Goal: Task Accomplishment & Management: Complete application form

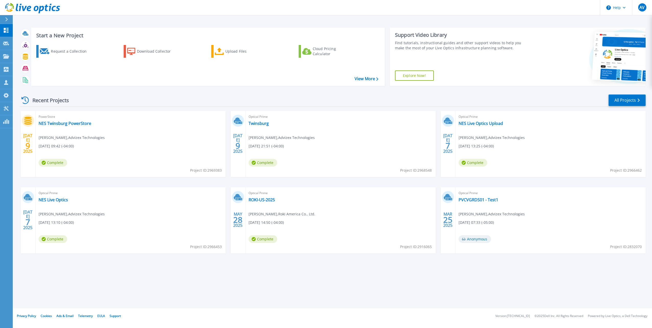
click at [488, 96] on div "Recent Projects All Projects" at bounding box center [333, 100] width 626 height 13
click at [488, 197] on div "Optical Prime PVCVGRDS01 - Test1 Andrew Virgili , Advizex Technologies 03/25/20…" at bounding box center [551, 220] width 190 height 66
click at [262, 124] on link "Twinsburg" at bounding box center [259, 123] width 20 height 5
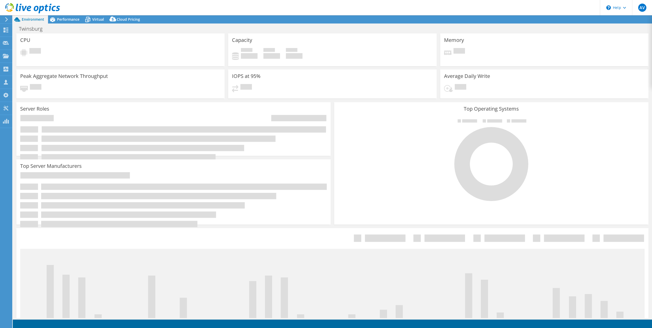
select select "USD"
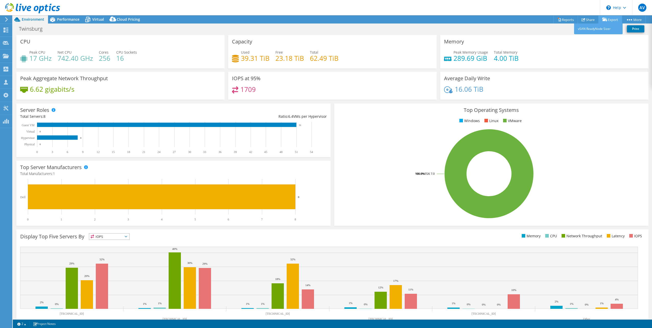
click at [613, 18] on link "Export" at bounding box center [611, 20] width 24 height 8
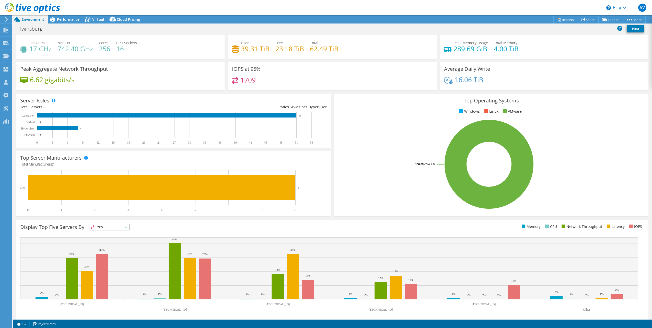
scroll to position [13, 0]
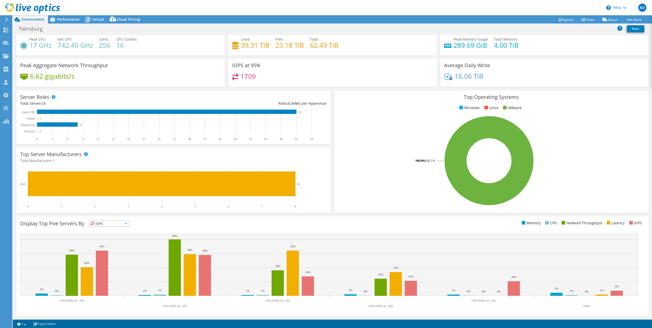
click at [621, 135] on rect at bounding box center [489, 160] width 302 height 89
click at [408, 9] on header "AV Channel Partner Andrew Virgili avirgili@advizex.com Advizex Technologies My …" at bounding box center [326, 7] width 652 height 15
click at [118, 223] on span "IOPS" at bounding box center [109, 224] width 40 height 6
click at [107, 237] on li "Memory" at bounding box center [109, 237] width 40 height 7
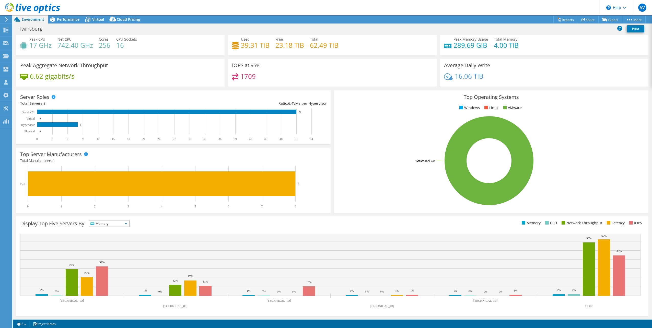
click at [170, 219] on div "Display Top Five Servers By Memory IOPS" at bounding box center [332, 266] width 632 height 100
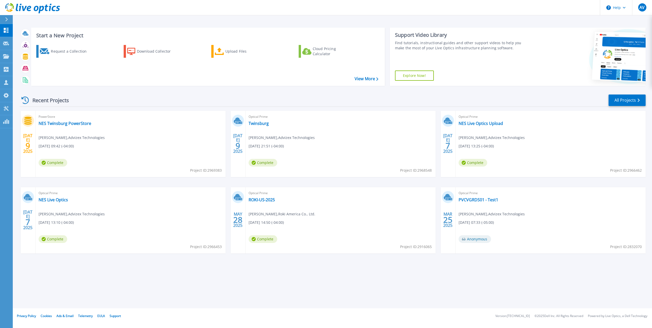
click at [413, 101] on div "Recent Projects All Projects" at bounding box center [333, 100] width 626 height 13
click at [7, 17] on icon at bounding box center [6, 19] width 3 height 4
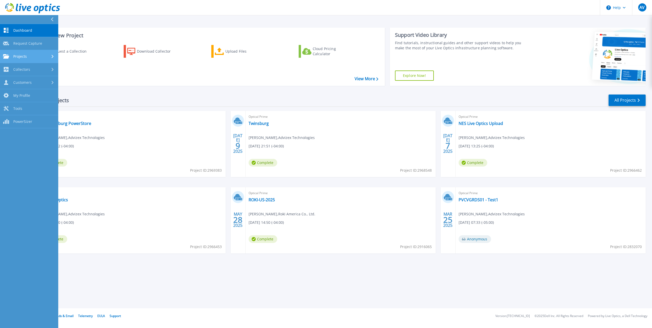
click at [22, 56] on span "Projects" at bounding box center [20, 56] width 14 height 5
click at [29, 85] on link "Upload SIOKIT & Files" at bounding box center [29, 82] width 58 height 13
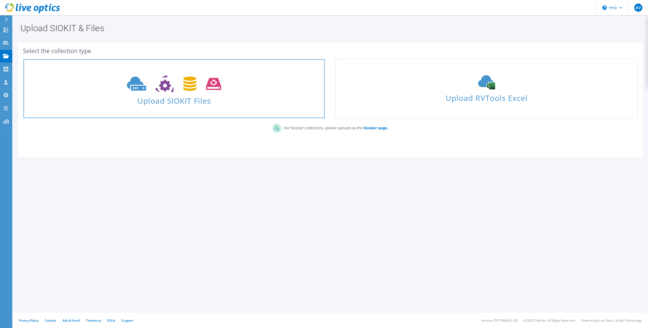
click at [159, 108] on link "Upload SIOKIT Files" at bounding box center [174, 89] width 302 height 60
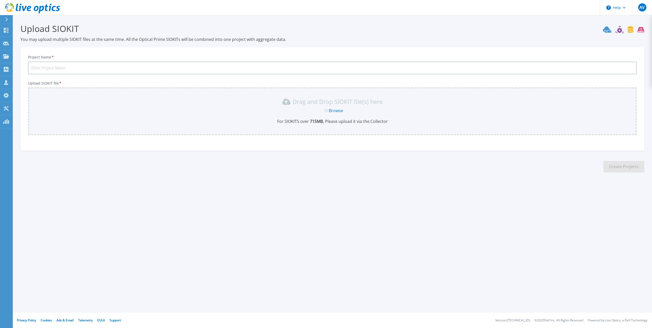
click at [339, 112] on link "Browse" at bounding box center [336, 111] width 14 height 6
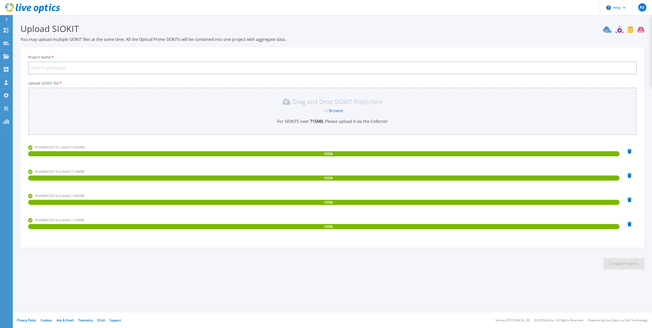
click at [148, 275] on section "Upload SIOKIT You may upload multiple SIOKIT files at the same time. All the Op…" at bounding box center [333, 148] width 640 height 266
click at [139, 69] on input "Project Name *" at bounding box center [332, 68] width 609 height 13
type input "Ohio Mutual"
click at [543, 276] on section "Upload SIOKIT You may upload multiple SIOKIT files at the same time. All the Op…" at bounding box center [333, 148] width 640 height 266
click at [619, 263] on button "Create Projects" at bounding box center [624, 264] width 41 height 12
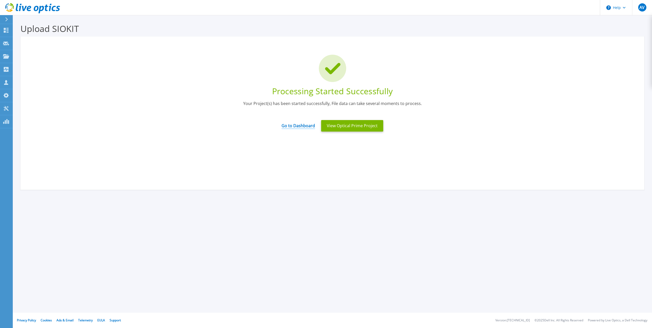
click at [314, 127] on link "Go to Dashboard" at bounding box center [298, 124] width 33 height 10
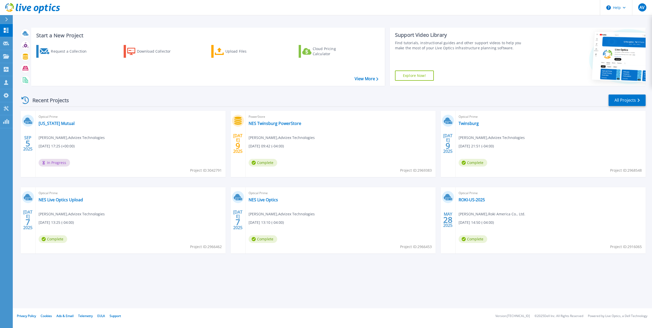
click at [39, 100] on div "Recent Projects" at bounding box center [48, 100] width 56 height 13
click at [28, 99] on icon at bounding box center [24, 100] width 7 height 7
click at [166, 111] on div "Recent Projects All Projects SEP 5 2025 Optical Prime Ohio Mutual Andrew Virgil…" at bounding box center [333, 179] width 626 height 178
click at [46, 123] on link "[US_STATE] Mutual" at bounding box center [57, 123] width 36 height 5
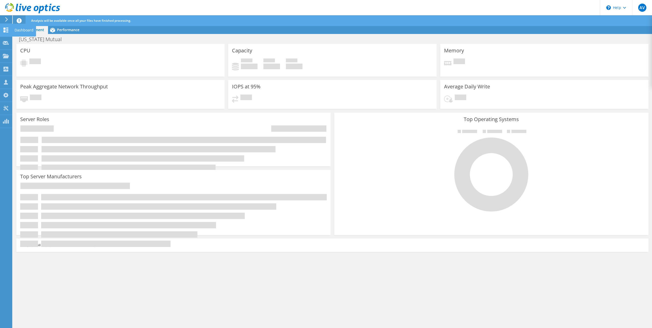
click at [4, 30] on icon at bounding box center [6, 30] width 6 height 5
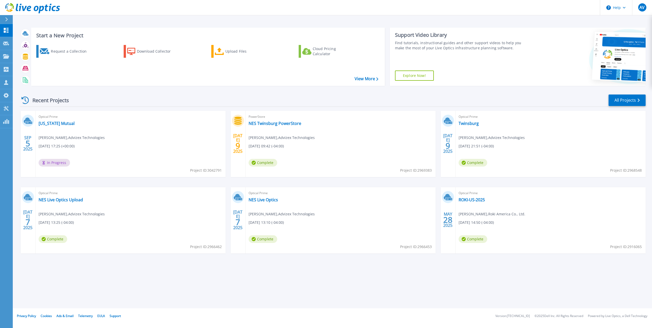
click at [140, 101] on div "Recent Projects All Projects" at bounding box center [333, 100] width 626 height 13
click at [82, 90] on div "Recent Projects All Projects SEP 5 2025 Optical Prime Ohio Mutual Andrew Virgil…" at bounding box center [333, 179] width 626 height 178
drag, startPoint x: 28, startPoint y: 99, endPoint x: 28, endPoint y: 91, distance: 7.4
click at [28, 99] on icon at bounding box center [24, 100] width 7 height 7
click at [91, 100] on div "Recent Projects All Projects" at bounding box center [333, 100] width 626 height 13
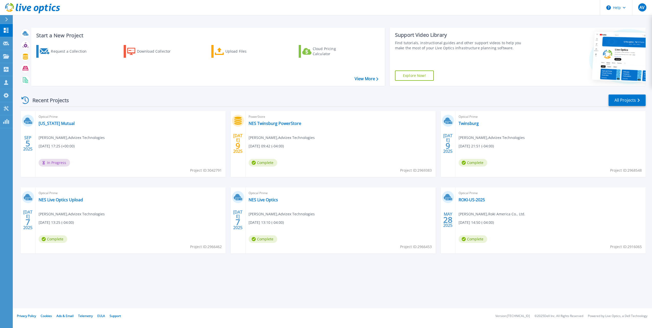
drag, startPoint x: 46, startPoint y: 98, endPoint x: 42, endPoint y: 100, distance: 5.0
click at [46, 98] on div "Recent Projects" at bounding box center [48, 100] width 56 height 13
click at [28, 100] on div "Recent Projects" at bounding box center [48, 100] width 56 height 13
click at [27, 98] on icon at bounding box center [24, 100] width 7 height 7
click at [53, 104] on div "Recent Projects" at bounding box center [48, 100] width 56 height 13
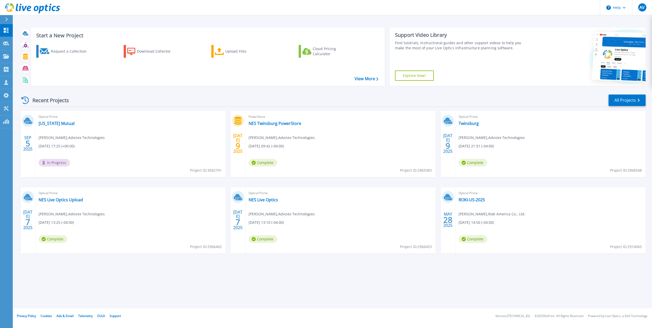
click at [25, 98] on icon at bounding box center [24, 100] width 7 height 7
